Goal: Transaction & Acquisition: Purchase product/service

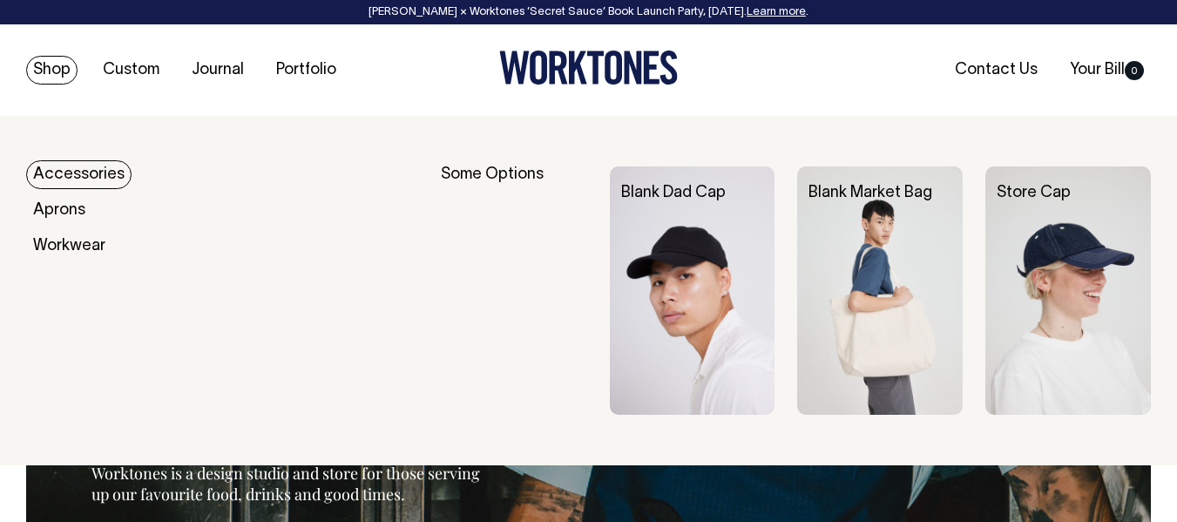
click at [95, 179] on link "Accessories" at bounding box center [78, 174] width 105 height 29
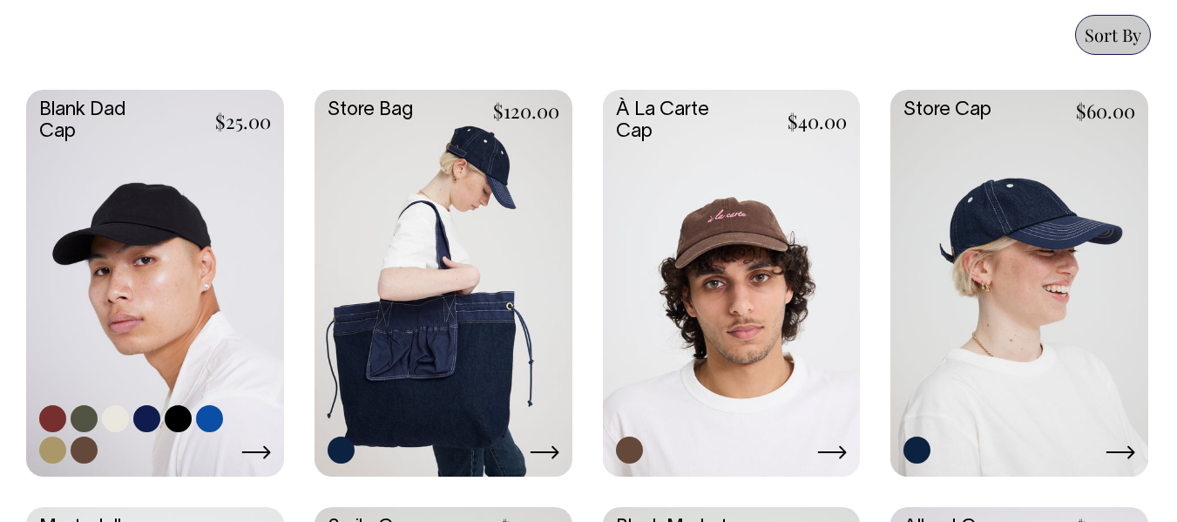
scroll to position [776, 0]
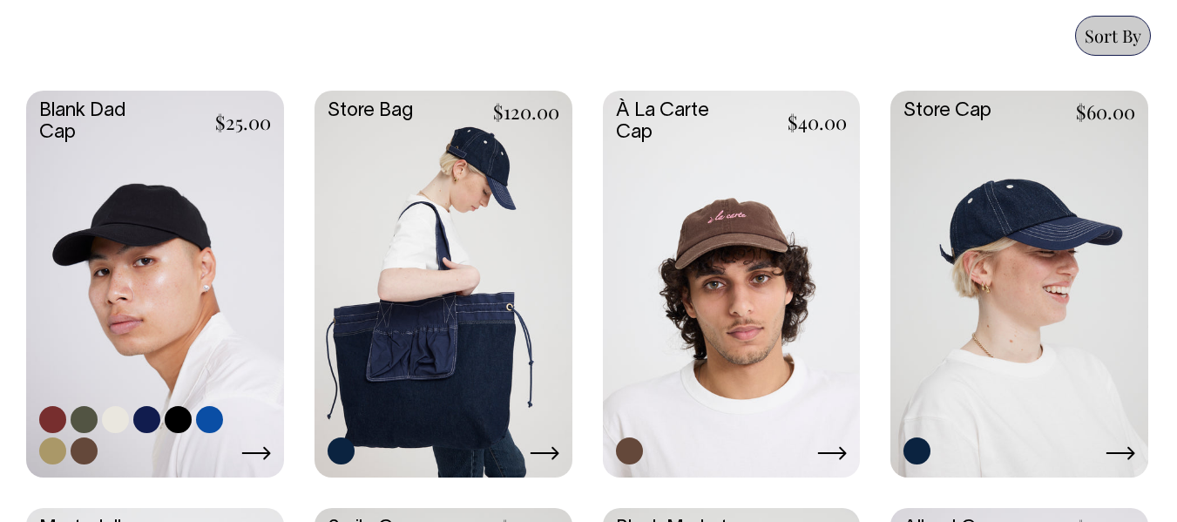
click at [172, 223] on link at bounding box center [155, 282] width 258 height 383
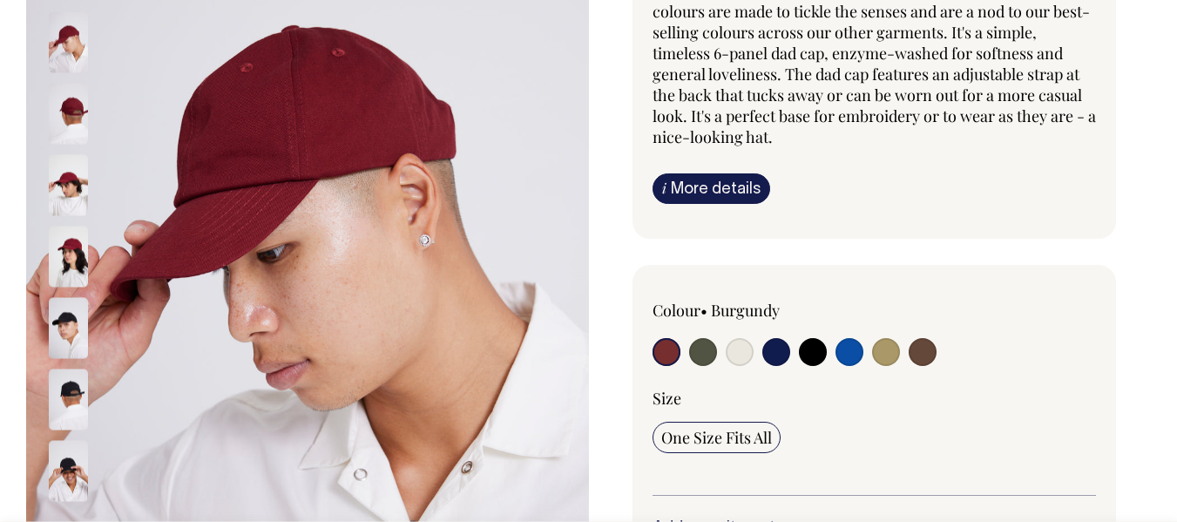
scroll to position [282, 0]
click at [698, 348] on input "radio" at bounding box center [703, 351] width 28 height 28
radio input "true"
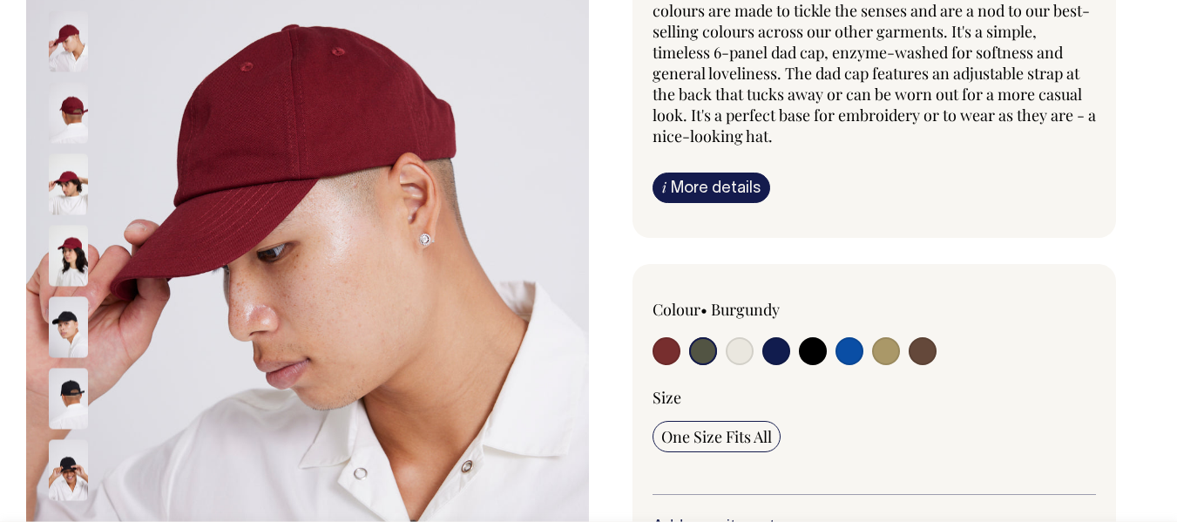
radio input "true"
select select "Olive"
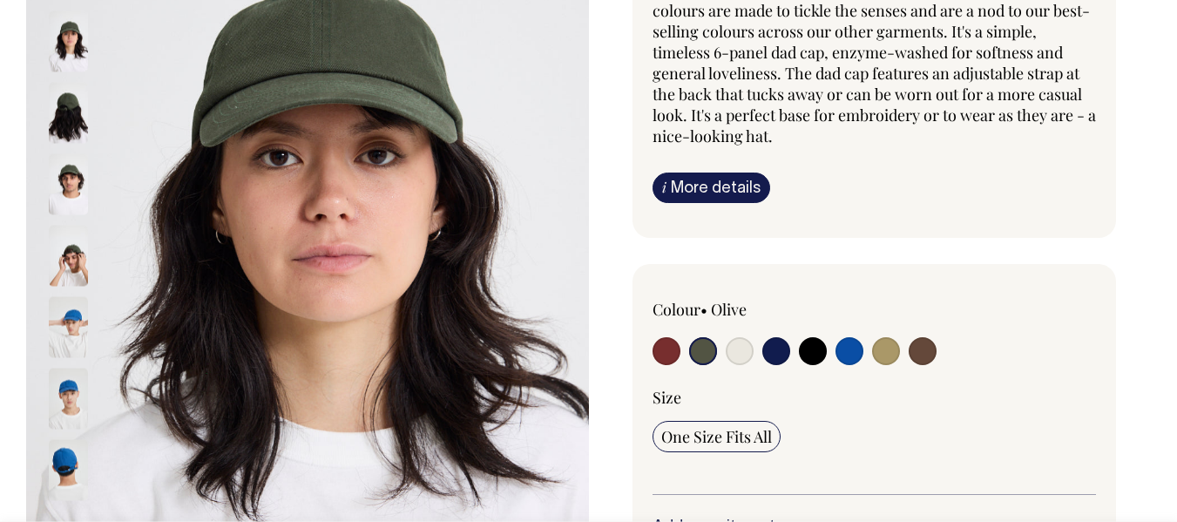
click at [920, 352] on input "radio" at bounding box center [922, 351] width 28 height 28
radio input "true"
select select "Espresso"
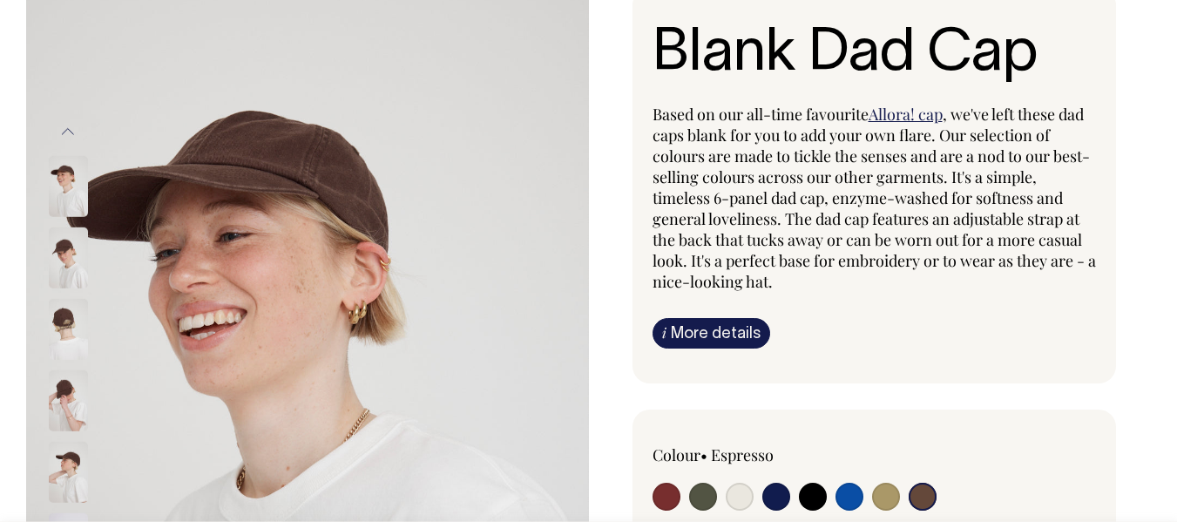
scroll to position [136, 0]
click at [695, 487] on input "radio" at bounding box center [703, 497] width 28 height 28
radio input "true"
select select "Olive"
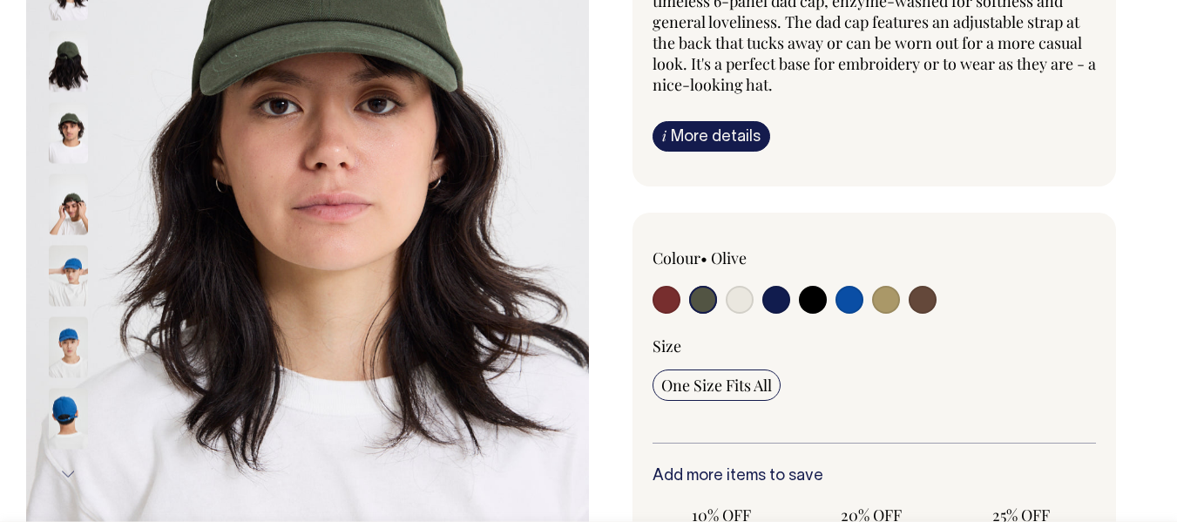
scroll to position [334, 0]
click at [734, 387] on span "One Size Fits All" at bounding box center [716, 384] width 111 height 21
click at [734, 387] on input "One Size Fits All" at bounding box center [716, 383] width 128 height 31
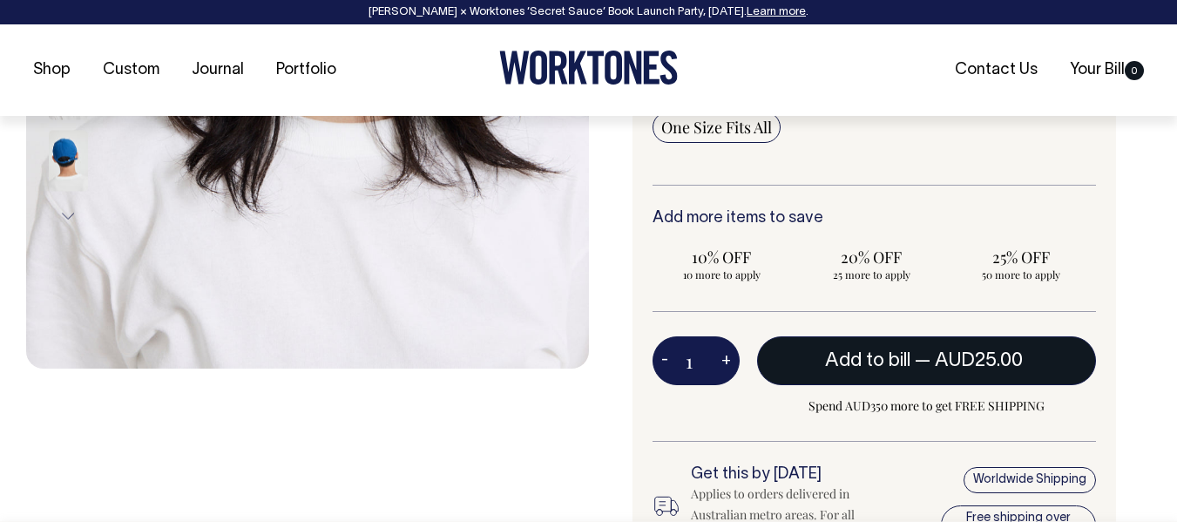
scroll to position [592, 0]
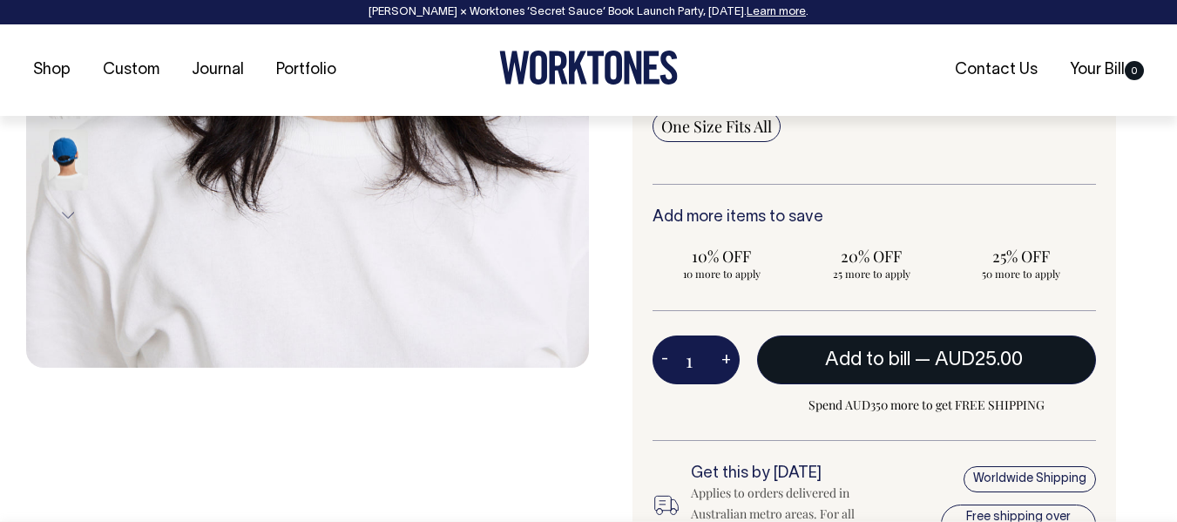
click at [828, 356] on span "Add to bill" at bounding box center [867, 359] width 85 height 17
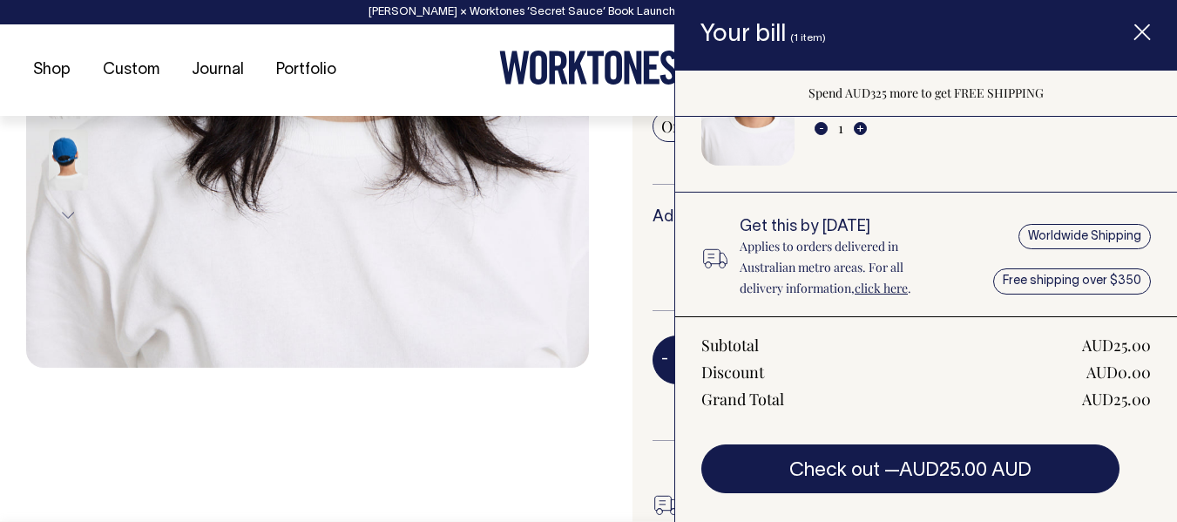
scroll to position [119, 0]
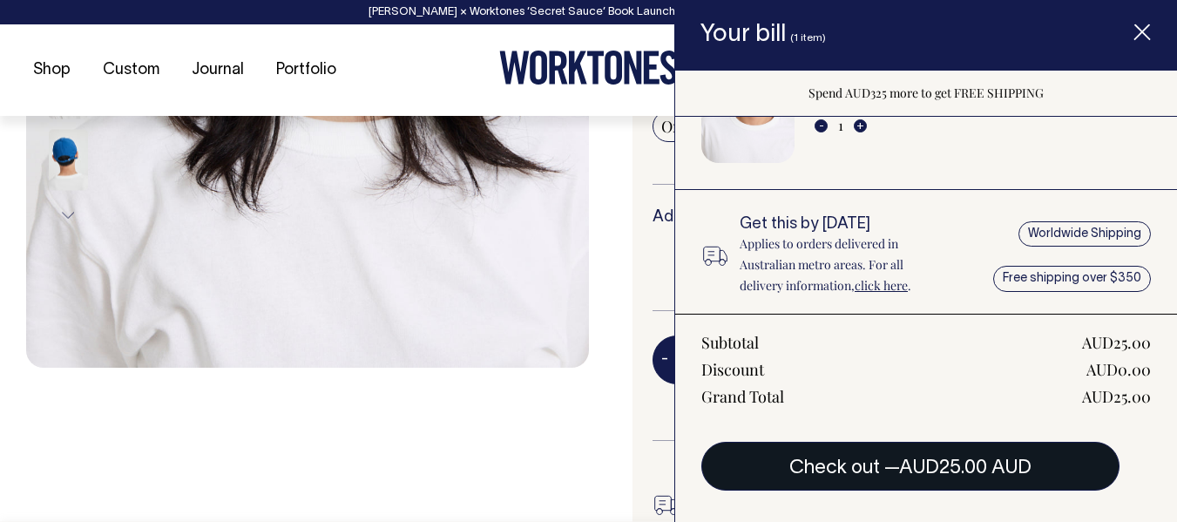
click at [936, 475] on span "AUD25.00 AUD" at bounding box center [965, 467] width 132 height 17
